Goal: Find specific page/section: Find specific page/section

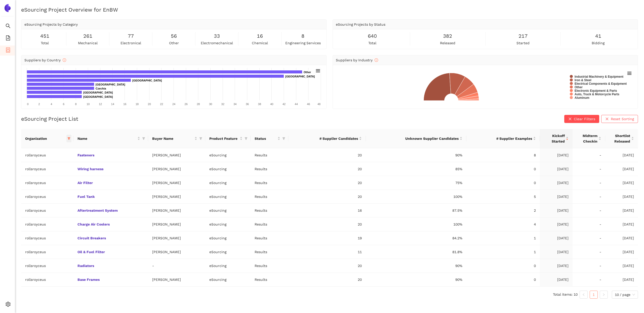
click at [68, 137] on icon "filter" at bounding box center [69, 138] width 3 height 3
click at [47, 148] on input "text" at bounding box center [50, 149] width 41 height 6
type input "rol"
click at [41, 162] on span "rolls-royce" at bounding box center [46, 160] width 44 height 6
checkbox input "true"
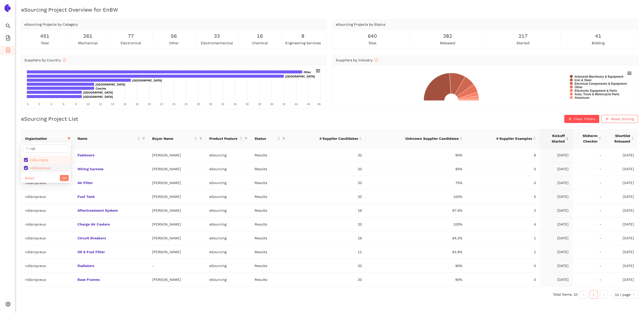
click at [41, 165] on span "rollsroyceus" at bounding box center [46, 168] width 44 height 6
checkbox input "false"
click at [61, 176] on button "OK" at bounding box center [64, 178] width 9 height 6
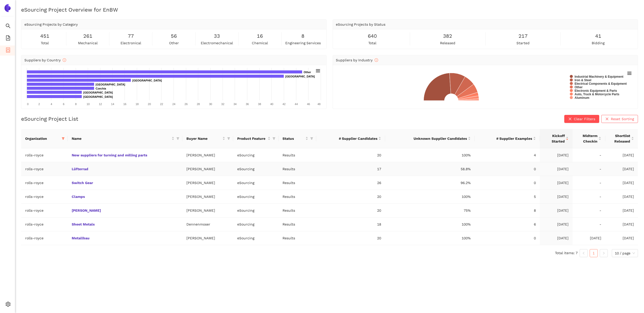
click at [79, 166] on td "Lüfterrad" at bounding box center [125, 169] width 115 height 14
click at [0, 0] on link "Lüfterrad" at bounding box center [0, 0] width 0 height 0
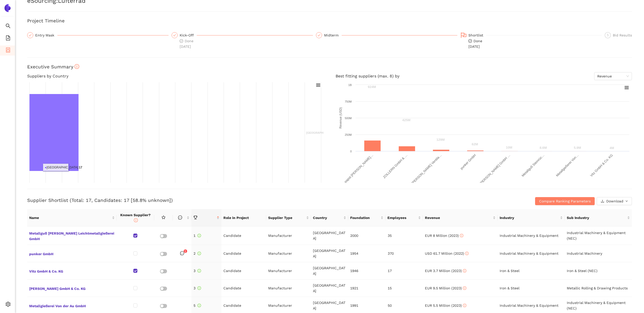
scroll to position [22, 0]
